Goal: Task Accomplishment & Management: Use online tool/utility

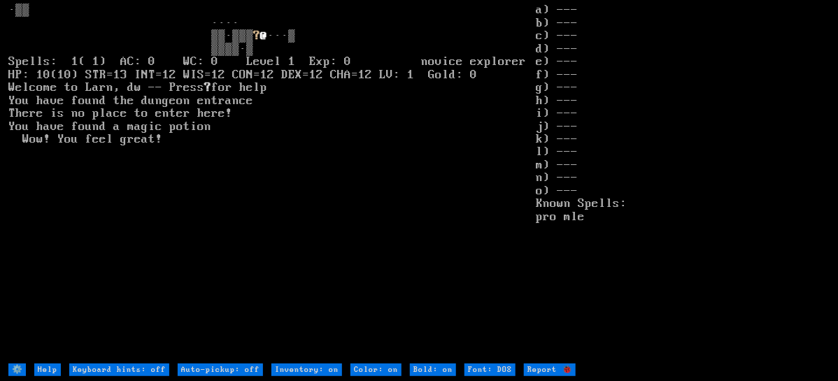
type off "Auto-pickup: on"
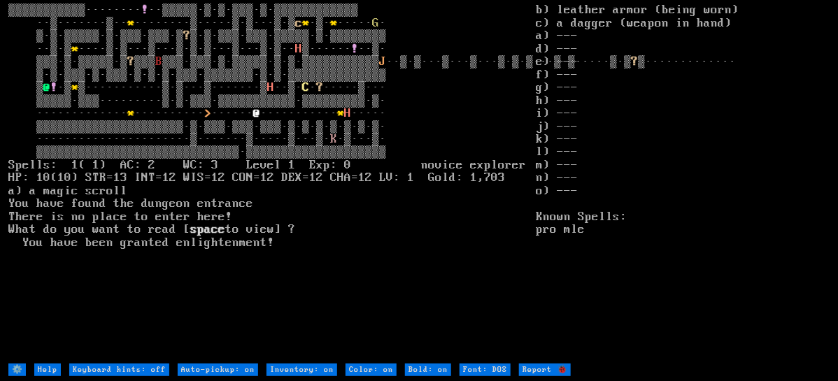
type off "Auto-pickup: off"
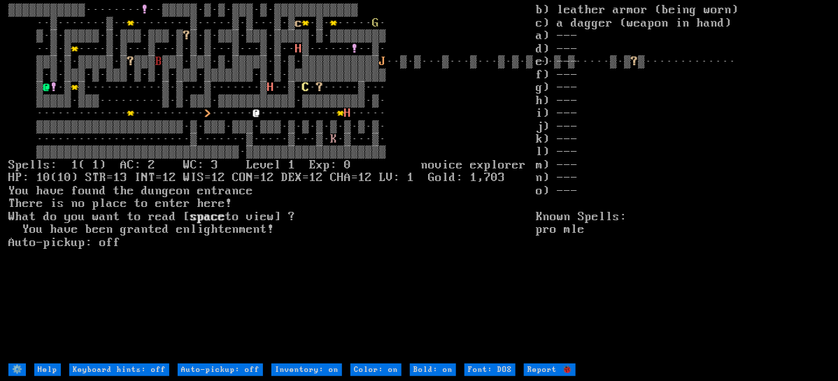
type off "Auto-pickup: on"
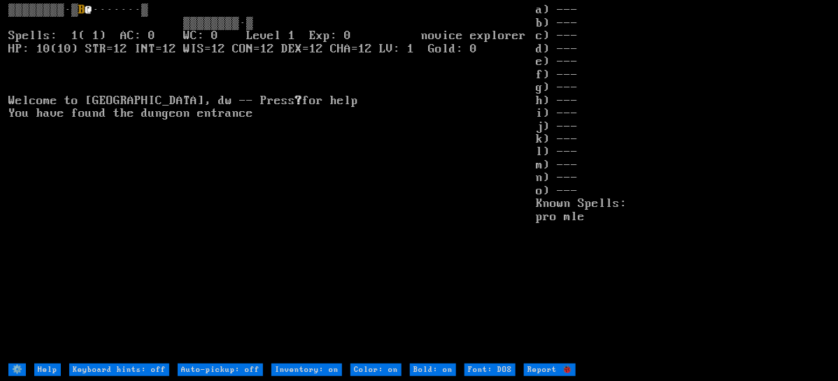
type off "Auto-pickup: on"
